Goal: Communication & Community: Answer question/provide support

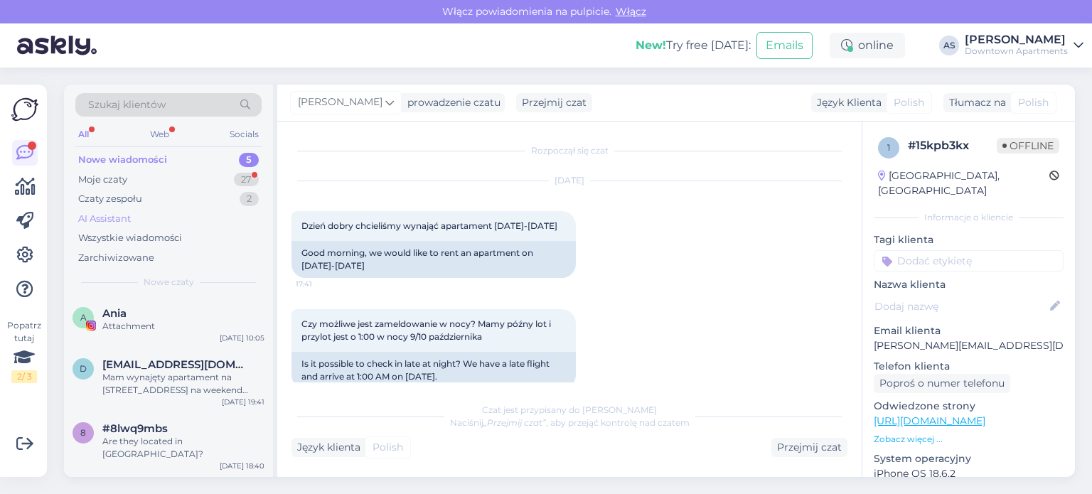
scroll to position [395, 0]
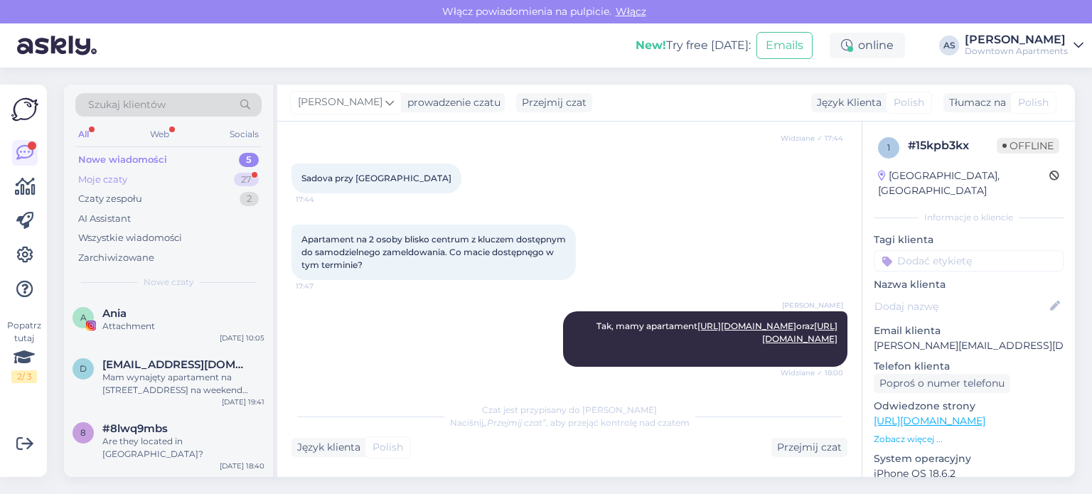
click at [196, 178] on div "Moje czaty 27" at bounding box center [168, 180] width 186 height 20
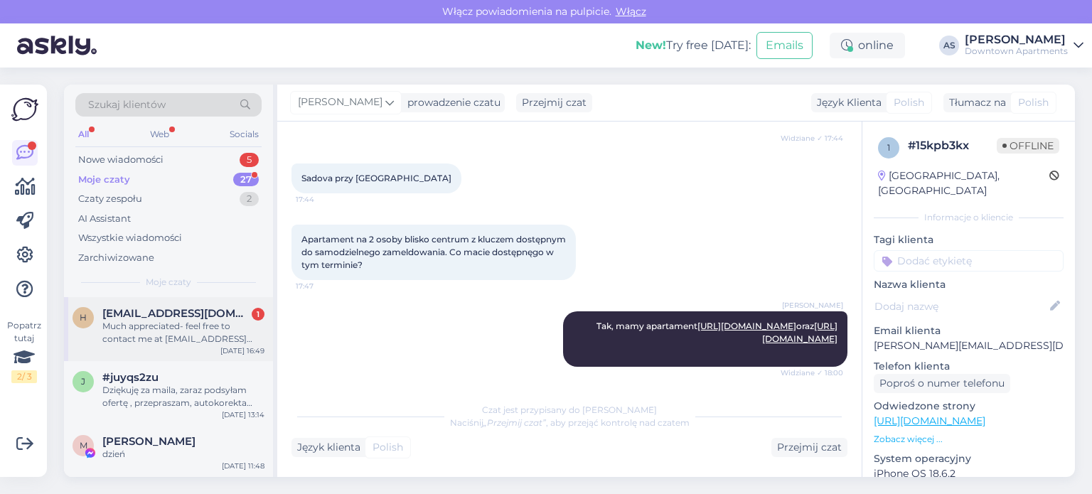
click at [202, 340] on div "Much appreciated- feel free to contact me at [EMAIL_ADDRESS][DOMAIN_NAME]" at bounding box center [183, 333] width 162 height 26
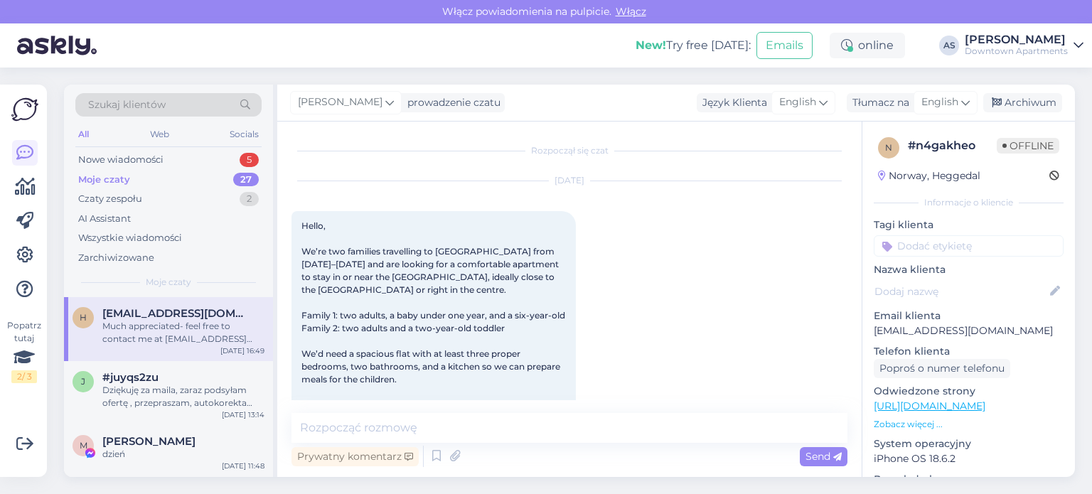
scroll to position [610, 0]
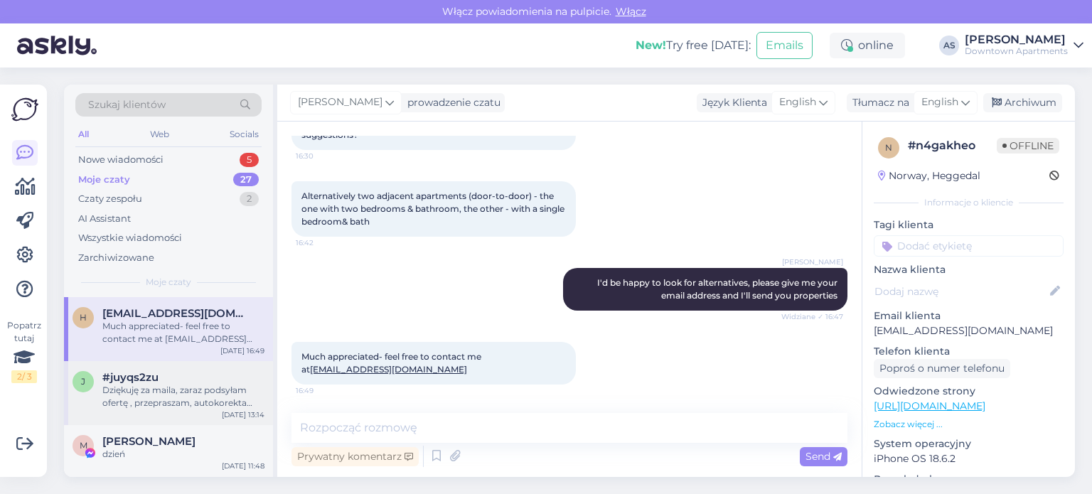
click at [210, 399] on div "Dziękuję za maila, zaraz podsyłam ofertę , przepraszam, autokorekta wpisała adr…" at bounding box center [183, 397] width 162 height 26
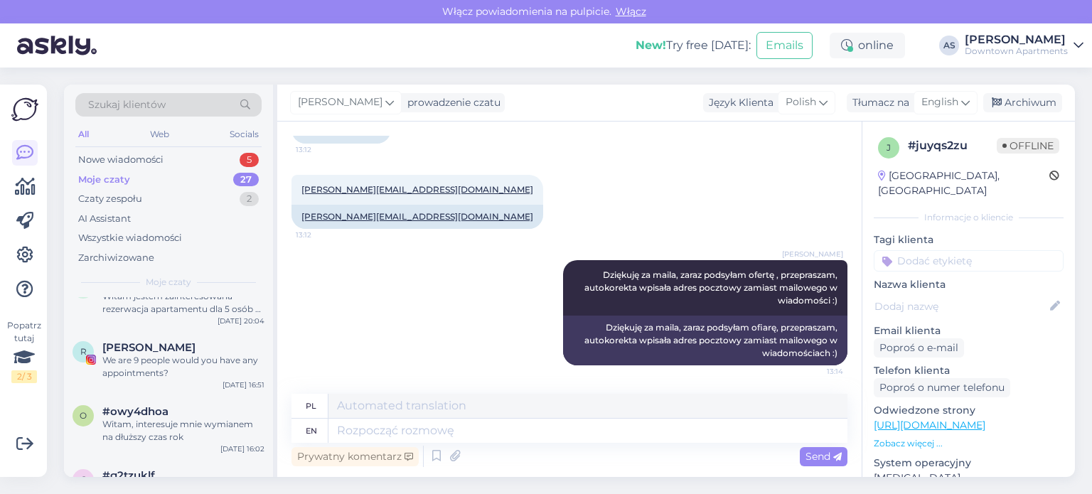
scroll to position [313, 0]
click at [210, 399] on div "o #owy4dhoa Witam, interesuje mnie wymianem na dłuższy czas rok [DATE] 16:02" at bounding box center [168, 426] width 209 height 64
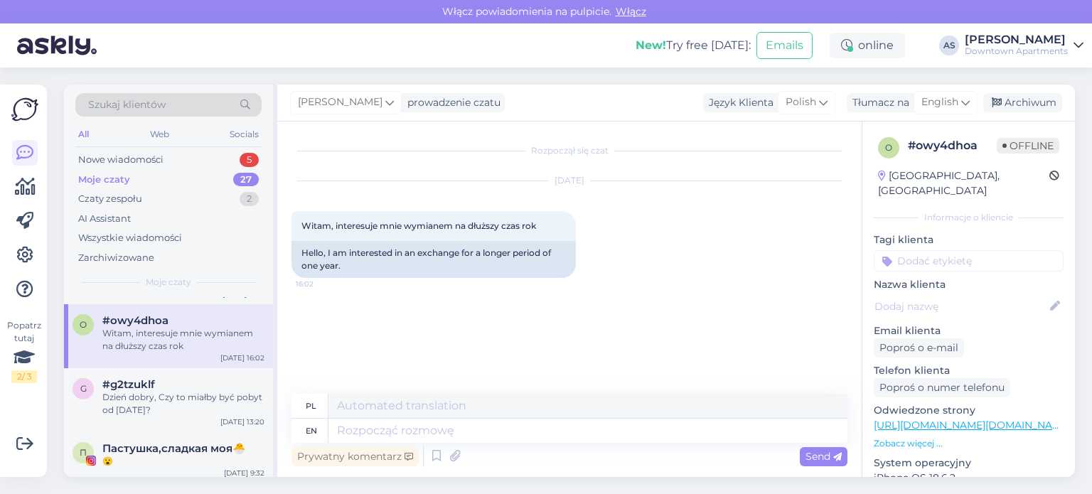
scroll to position [403, 0]
click at [210, 399] on div "Dzień dobry, Czy to miałby być pobyt od [DATE]?" at bounding box center [183, 403] width 162 height 26
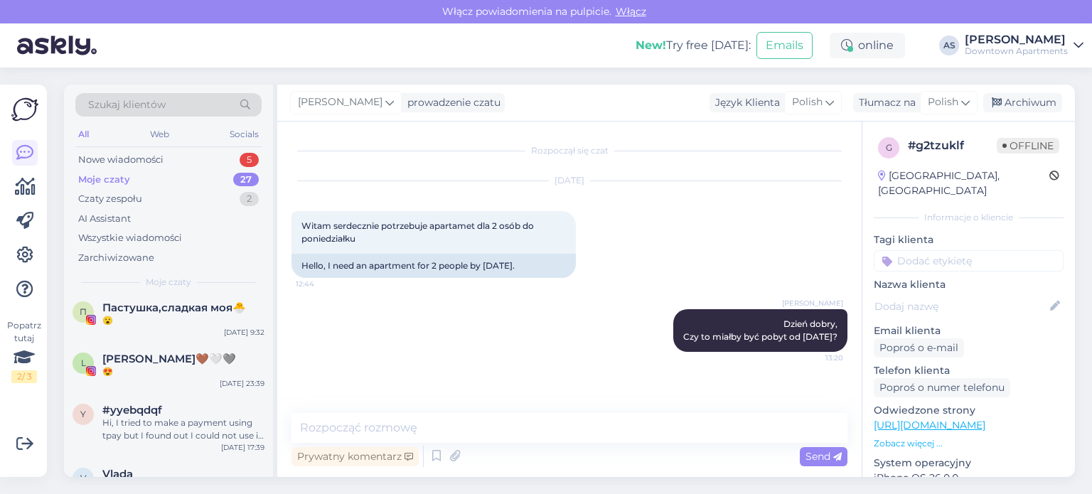
scroll to position [545, 0]
click at [210, 399] on div "y #yyebqdqf Hi, I tried to make a payment using tpay but I found out I could no…" at bounding box center [168, 424] width 209 height 64
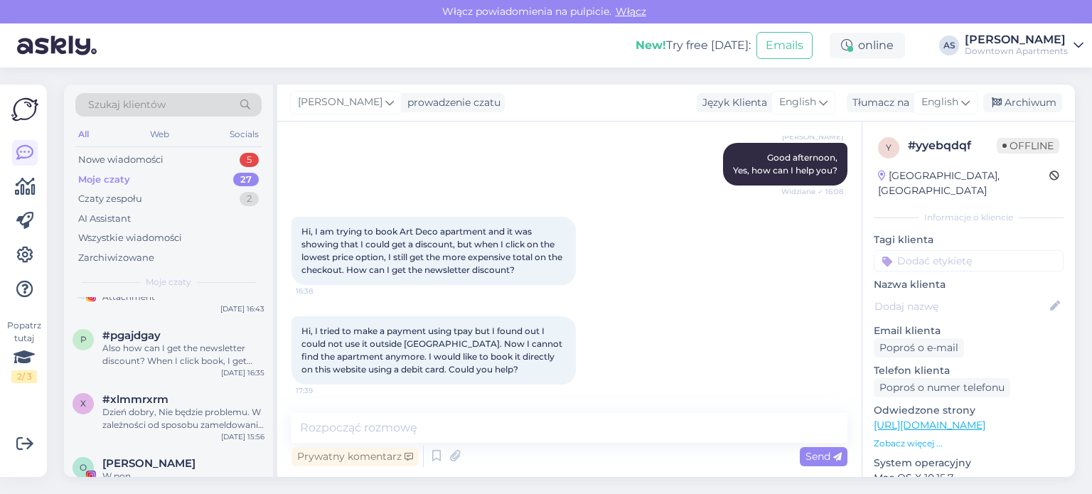
scroll to position [734, 0]
click at [210, 399] on div "#xlmmrxrm" at bounding box center [183, 398] width 162 height 13
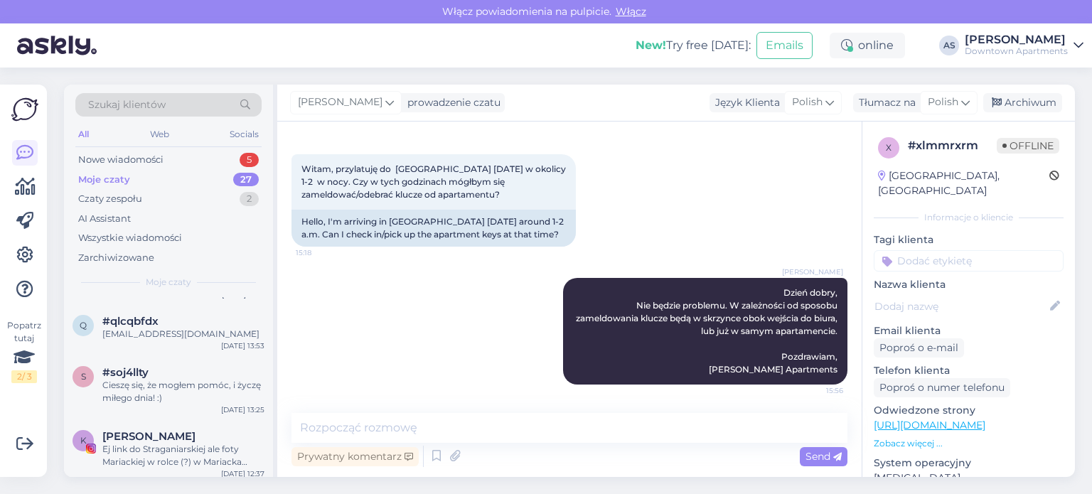
scroll to position [927, 0]
click at [210, 399] on div "Cieszę się, że mogłem pomóc, i życzę miłego dnia! :)" at bounding box center [183, 391] width 162 height 26
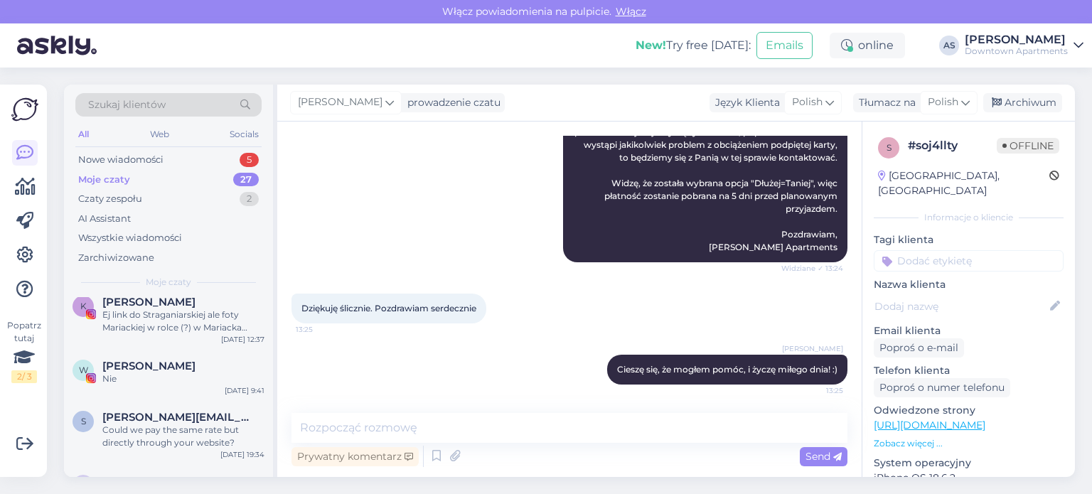
scroll to position [1080, 0]
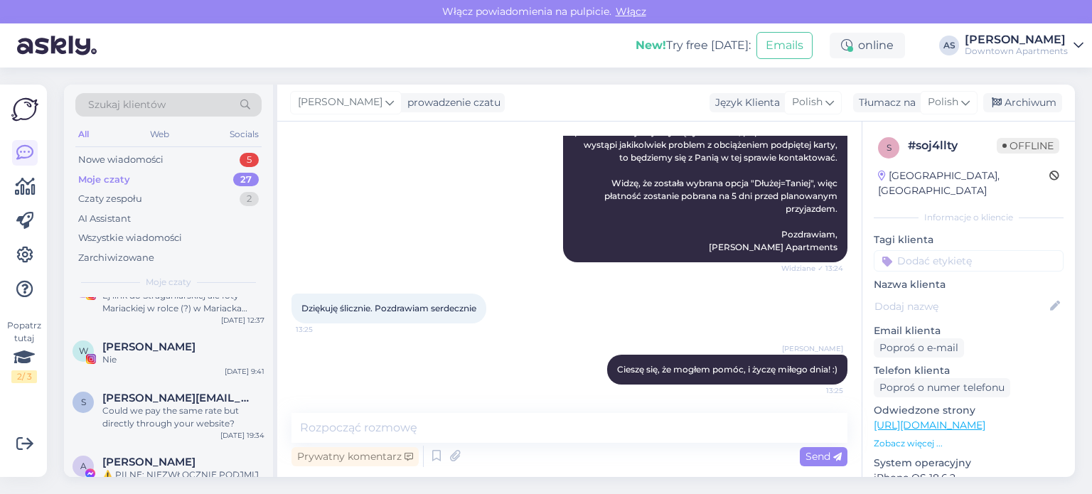
click at [210, 399] on span "[PERSON_NAME][EMAIL_ADDRESS][DOMAIN_NAME]" at bounding box center [176, 398] width 148 height 13
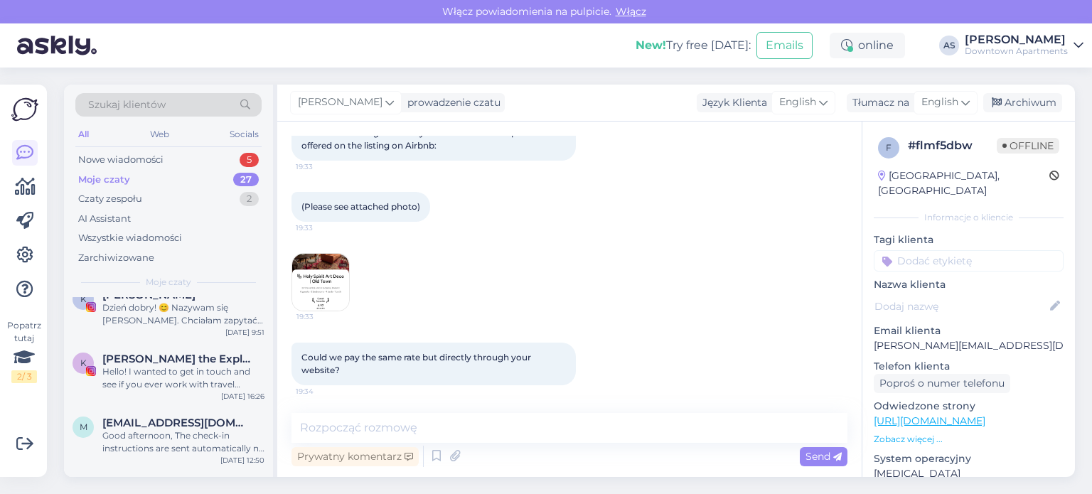
scroll to position [1419, 0]
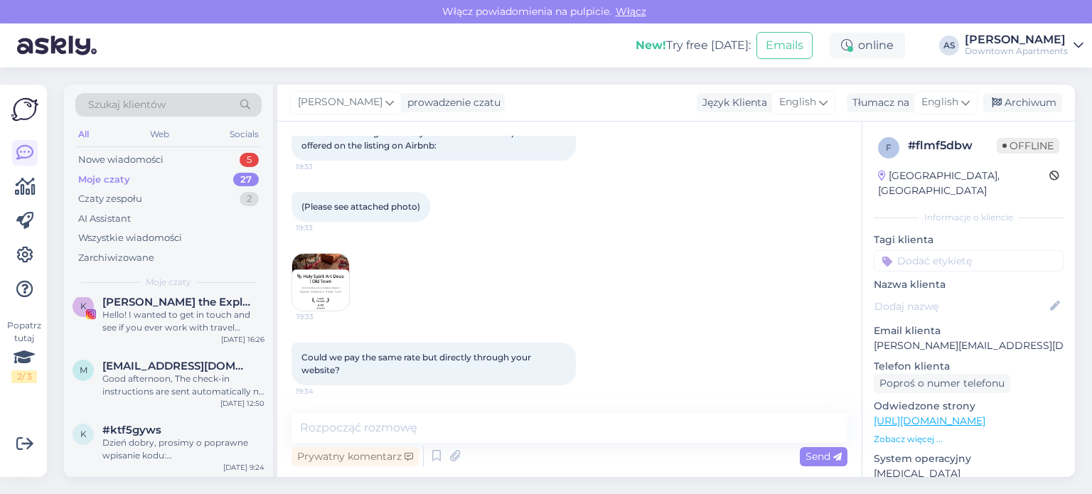
click at [210, 399] on div "m [EMAIL_ADDRESS][DOMAIN_NAME] Good afternoon, The check-in instructions are se…" at bounding box center [168, 382] width 209 height 64
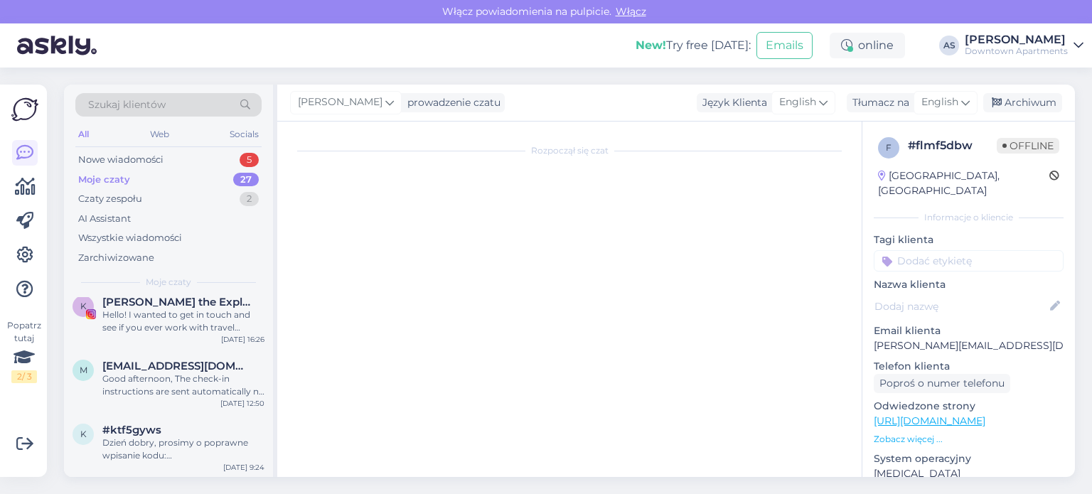
scroll to position [68, 0]
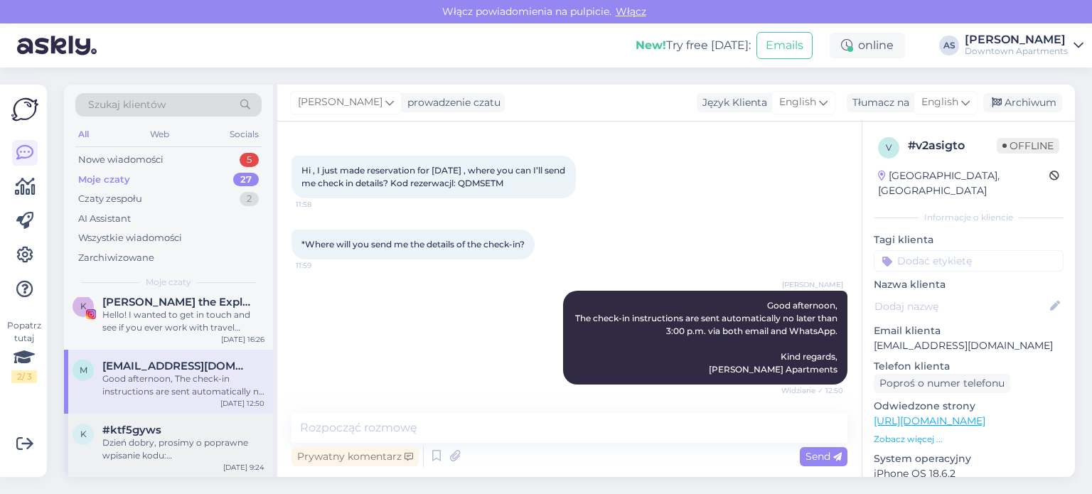
click at [209, 426] on div "#ktf5gyws" at bounding box center [183, 430] width 162 height 13
